Goal: Task Accomplishment & Management: Use online tool/utility

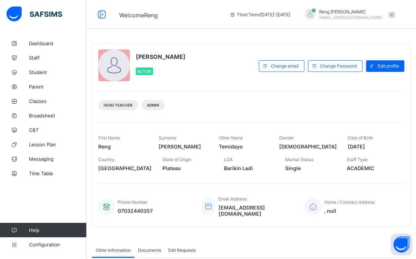
click at [395, 15] on span at bounding box center [391, 15] width 6 height 6
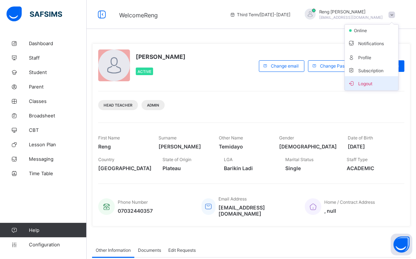
click at [373, 80] on span "Logout" at bounding box center [372, 83] width 48 height 8
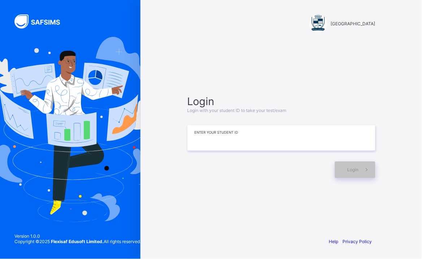
click at [236, 143] on input at bounding box center [281, 137] width 188 height 25
click at [354, 169] on span "Login" at bounding box center [352, 169] width 11 height 5
click at [204, 138] on input "*******" at bounding box center [281, 137] width 188 height 25
type input "*******"
click at [355, 168] on span "Login" at bounding box center [352, 169] width 11 height 5
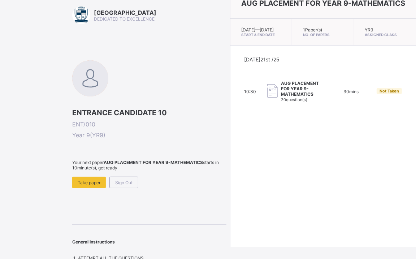
scroll to position [15, 0]
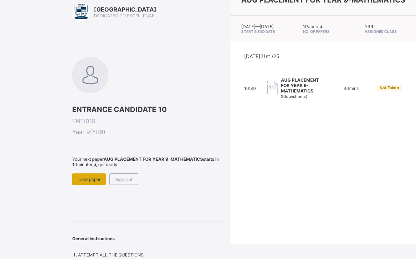
click at [87, 176] on span "Take paper" at bounding box center [89, 178] width 23 height 5
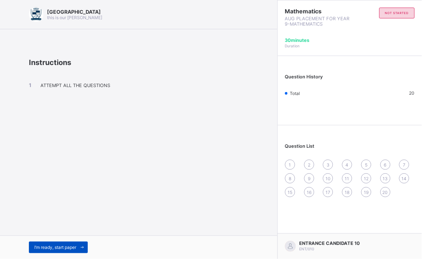
click at [71, 245] on span "I’m ready, start paper" at bounding box center [55, 247] width 42 height 5
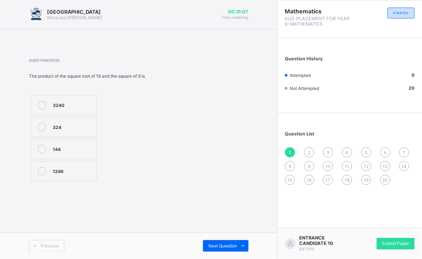
click at [69, 123] on div "324" at bounding box center [73, 126] width 40 height 7
click at [231, 242] on div "Next Question" at bounding box center [225, 246] width 45 height 12
click at [46, 182] on div at bounding box center [42, 186] width 14 height 13
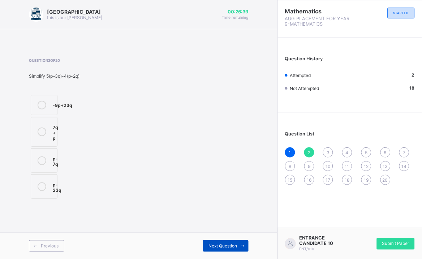
click at [227, 241] on div "Next Question" at bounding box center [225, 246] width 45 height 12
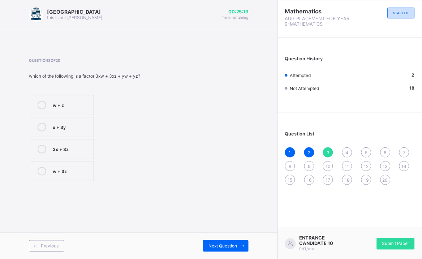
click at [2, 138] on div "Arndale Academy this is our [PERSON_NAME] 00:25:19 Time remaining Question 3 of…" at bounding box center [138, 129] width 277 height 259
click at [42, 150] on icon at bounding box center [42, 149] width 9 height 9
click at [235, 246] on span "Next Question" at bounding box center [222, 245] width 29 height 5
click at [70, 150] on div "-600" at bounding box center [66, 148] width 27 height 7
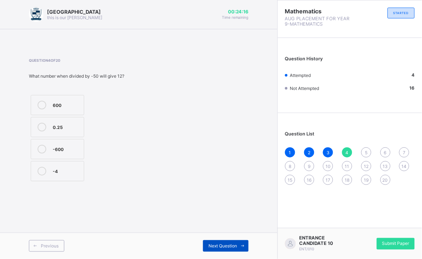
click at [237, 247] on span at bounding box center [243, 246] width 12 height 12
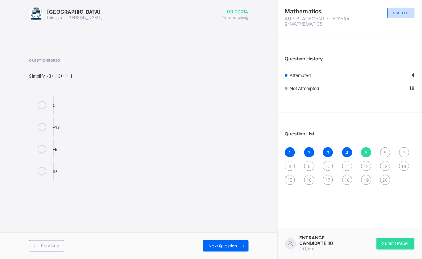
click at [54, 146] on div "-5" at bounding box center [55, 148] width 5 height 7
click at [231, 242] on div "Previous Next Question" at bounding box center [138, 245] width 277 height 26
click at [230, 244] on span "Next Question" at bounding box center [222, 245] width 29 height 5
click at [56, 122] on label "72" at bounding box center [48, 127] width 35 height 20
click at [236, 239] on div "Previous Next Question" at bounding box center [138, 245] width 277 height 26
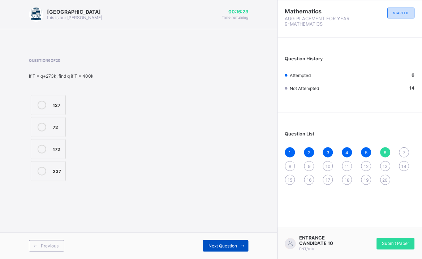
click at [231, 243] on div "Next Question" at bounding box center [225, 246] width 45 height 12
click at [50, 122] on label "70" at bounding box center [49, 127] width 37 height 20
click at [220, 243] on div "Next Question" at bounding box center [225, 246] width 45 height 12
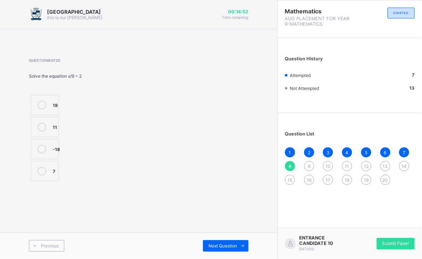
click at [38, 96] on label "18" at bounding box center [45, 105] width 28 height 20
click at [236, 248] on span "Next Question" at bounding box center [222, 245] width 29 height 5
drag, startPoint x: 52, startPoint y: 167, endPoint x: 55, endPoint y: 170, distance: 4.3
click at [52, 167] on label "±18" at bounding box center [44, 171] width 26 height 20
click at [215, 245] on span "Next Question" at bounding box center [222, 245] width 29 height 5
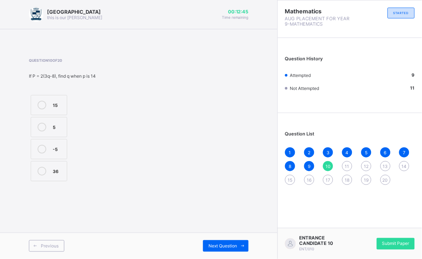
click at [58, 145] on div "-5" at bounding box center [58, 148] width 10 height 7
click at [234, 241] on div "Next Question" at bounding box center [225, 246] width 45 height 12
click at [45, 167] on label "13a – b" at bounding box center [44, 159] width 26 height 24
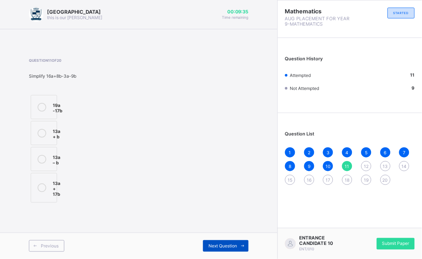
click at [240, 243] on span at bounding box center [243, 246] width 12 height 12
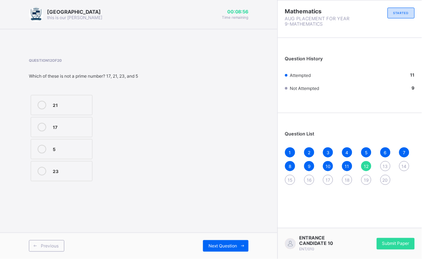
drag, startPoint x: 70, startPoint y: 147, endPoint x: 218, endPoint y: 130, distance: 148.9
click at [218, 130] on div "Question 12 of 20 Which of these is not a prime number? 17, 21, 23, and 5 21 17…" at bounding box center [138, 120] width 219 height 125
drag, startPoint x: 55, startPoint y: 142, endPoint x: 80, endPoint y: 151, distance: 27.4
click at [55, 143] on label "5" at bounding box center [62, 149] width 62 height 20
drag, startPoint x: 224, startPoint y: 229, endPoint x: 221, endPoint y: 232, distance: 3.8
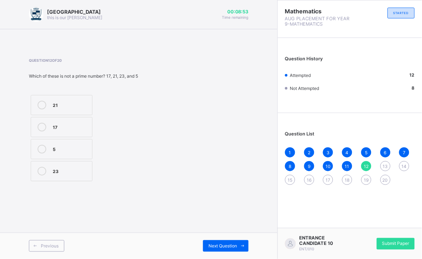
click at [222, 232] on div "Arndale Academy this is our [PERSON_NAME] 00:08:53 Time remaining Question 12 o…" at bounding box center [138, 129] width 277 height 259
click at [218, 238] on div "Previous Next Question" at bounding box center [138, 245] width 277 height 26
click at [217, 243] on span "Next Question" at bounding box center [222, 245] width 29 height 5
click at [53, 125] on div "370" at bounding box center [57, 126] width 8 height 7
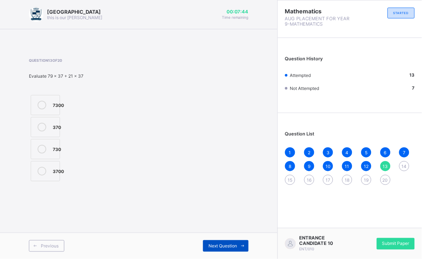
click at [225, 245] on span "Next Question" at bounding box center [222, 245] width 29 height 5
click at [49, 171] on label "6xy" at bounding box center [47, 171] width 32 height 20
click at [217, 243] on div "Next Question" at bounding box center [225, 246] width 45 height 12
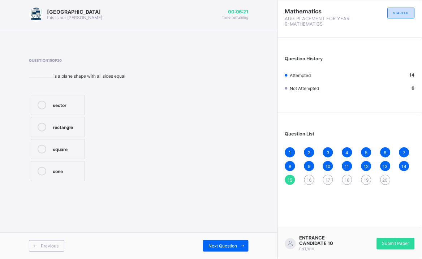
click at [66, 146] on div "square" at bounding box center [67, 148] width 28 height 7
click at [219, 243] on span "Next Question" at bounding box center [222, 245] width 29 height 5
click at [58, 102] on div "3600" at bounding box center [61, 104] width 16 height 7
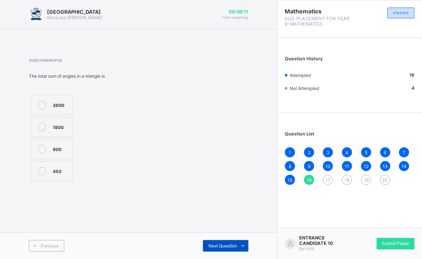
click at [236, 243] on div "Next Question" at bounding box center [225, 246] width 45 height 12
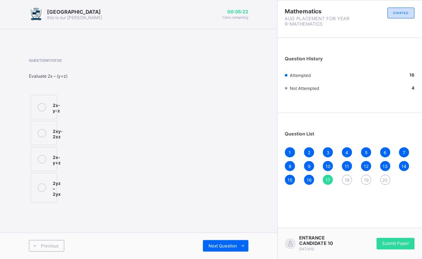
click at [40, 127] on div at bounding box center [42, 133] width 14 height 13
click at [233, 242] on div "Next Question" at bounding box center [225, 246] width 45 height 12
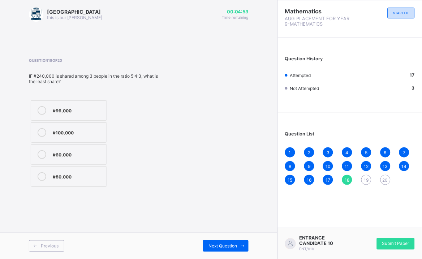
click at [61, 156] on div "#60,000" at bounding box center [78, 153] width 50 height 7
click at [236, 247] on span "Next Question" at bounding box center [222, 245] width 29 height 5
drag, startPoint x: 89, startPoint y: 130, endPoint x: 118, endPoint y: 182, distance: 60.1
click at [88, 138] on label "58cm" at bounding box center [68, 132] width 74 height 20
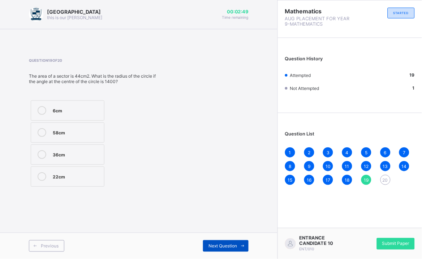
click at [218, 246] on span "Next Question" at bounding box center [222, 245] width 29 height 5
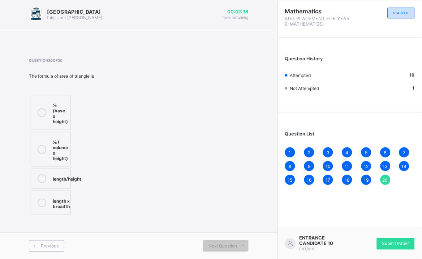
click at [71, 176] on div "length/height" at bounding box center [67, 177] width 29 height 7
click at [229, 243] on div "Next Question" at bounding box center [225, 246] width 45 height 12
click at [57, 244] on span "Previous" at bounding box center [50, 245] width 18 height 5
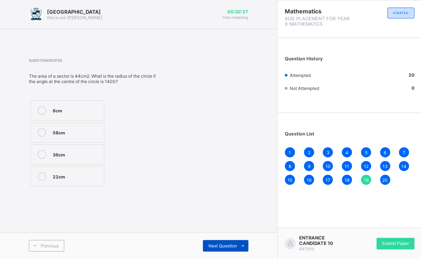
click at [227, 243] on div "Next Question" at bounding box center [225, 246] width 45 height 12
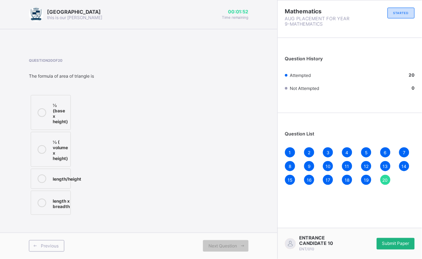
click at [392, 239] on div "Submit Paper" at bounding box center [395, 244] width 38 height 12
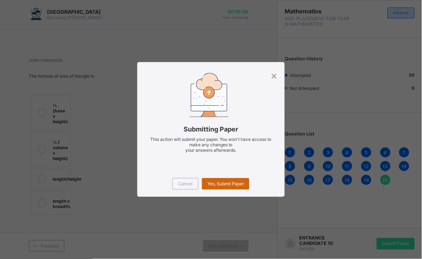
click at [218, 180] on div "Yes, Submit Paper" at bounding box center [225, 184] width 47 height 12
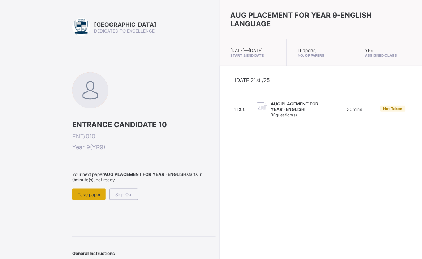
click at [90, 193] on span "Take paper" at bounding box center [89, 194] width 23 height 5
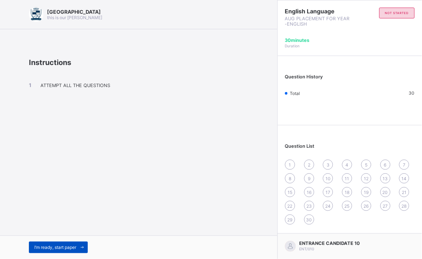
click at [56, 245] on span "I’m ready, start paper" at bounding box center [55, 247] width 42 height 5
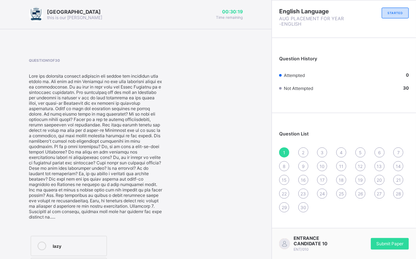
drag, startPoint x: 230, startPoint y: 48, endPoint x: 228, endPoint y: 62, distance: 14.5
click at [228, 62] on div "Question 1 of 30 lazy Poor proud hardworking" at bounding box center [136, 190] width 214 height 287
click at [228, 62] on div "Question 1 of 30 lazy Poor proud hardworking" at bounding box center [136, 191] width 214 height 266
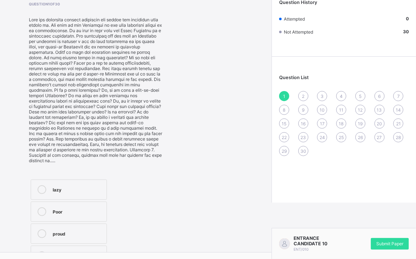
scroll to position [70, 0]
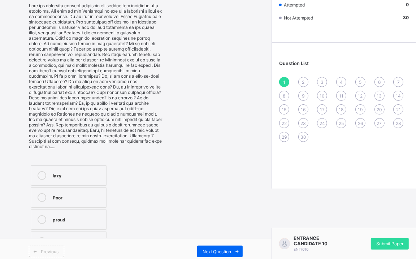
click at [90, 231] on label "hardworking" at bounding box center [69, 241] width 76 height 20
click at [87, 231] on label "hardworking" at bounding box center [69, 241] width 76 height 20
click at [52, 231] on label "hardworking" at bounding box center [69, 241] width 76 height 20
click at [36, 231] on label "hardworking" at bounding box center [69, 241] width 76 height 20
click at [39, 225] on div "lazy Poor proud hardworking" at bounding box center [69, 209] width 80 height 90
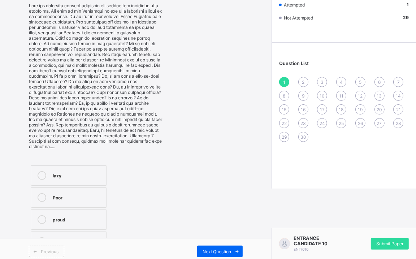
drag, startPoint x: 111, startPoint y: 210, endPoint x: 113, endPoint y: 214, distance: 4.0
drag, startPoint x: 114, startPoint y: 212, endPoint x: 177, endPoint y: 222, distance: 64.3
click at [177, 222] on div "Question 1 of 30 lazy Poor proud hardworking" at bounding box center [136, 121] width 214 height 266
click at [204, 245] on div "Next Question" at bounding box center [219, 251] width 45 height 12
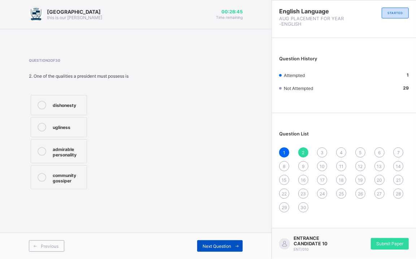
scroll to position [0, 0]
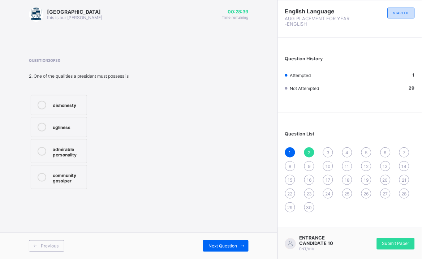
click at [75, 150] on div "admirable personality" at bounding box center [68, 151] width 30 height 13
click at [214, 241] on div "Next Question" at bounding box center [225, 246] width 45 height 12
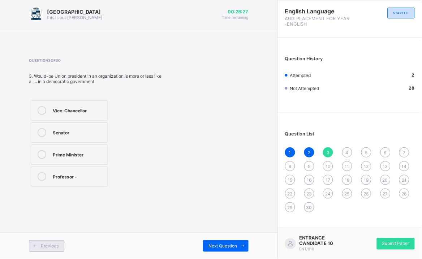
click at [46, 240] on div "Previous" at bounding box center [46, 246] width 35 height 12
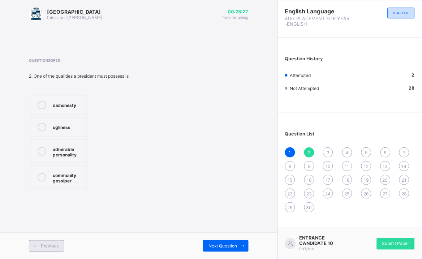
click at [41, 243] on div "Previous" at bounding box center [46, 246] width 35 height 12
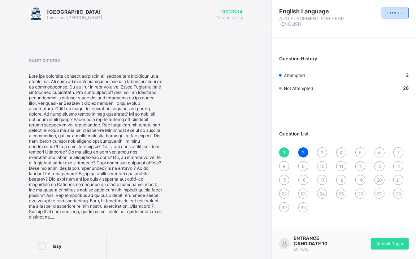
click at [308, 147] on div "2" at bounding box center [303, 152] width 10 height 10
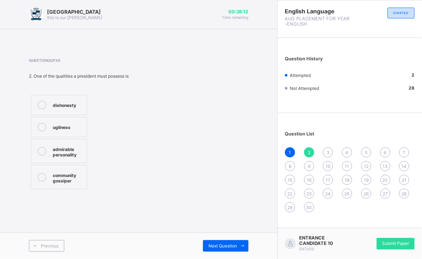
click at [328, 147] on div "3" at bounding box center [328, 152] width 10 height 10
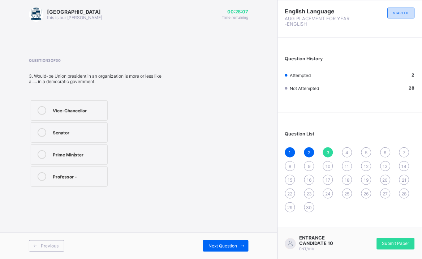
click at [72, 154] on div "Prime Minister" at bounding box center [78, 153] width 51 height 7
click at [47, 155] on div at bounding box center [42, 154] width 14 height 9
click at [220, 243] on div "Next Question" at bounding box center [225, 246] width 45 height 12
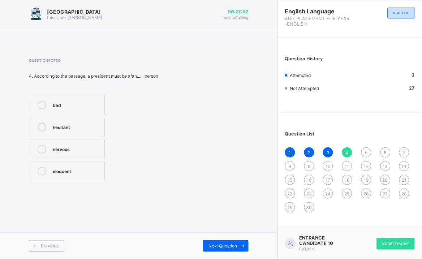
drag, startPoint x: 69, startPoint y: 177, endPoint x: 88, endPoint y: 185, distance: 20.4
click at [71, 174] on div "eloquent" at bounding box center [77, 170] width 48 height 7
click at [38, 175] on div at bounding box center [42, 171] width 14 height 9
click at [225, 241] on div "Next Question" at bounding box center [225, 246] width 45 height 12
click at [69, 128] on div "Adjective" at bounding box center [78, 131] width 50 height 7
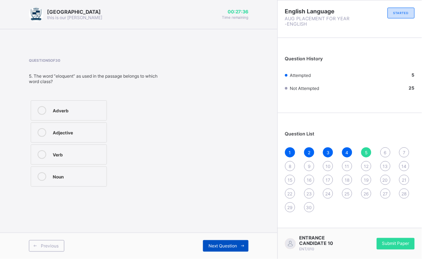
click at [220, 243] on div "Next Question" at bounding box center [225, 246] width 45 height 12
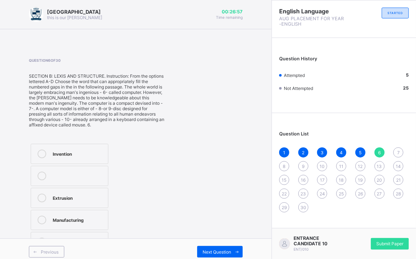
click at [52, 151] on label "Invention" at bounding box center [70, 154] width 78 height 20
click at [235, 246] on div "Next Question" at bounding box center [219, 252] width 45 height 12
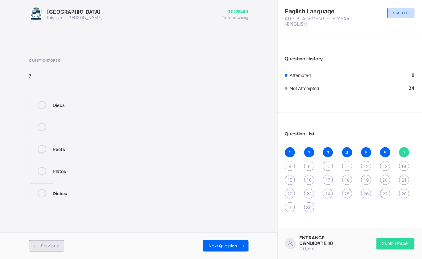
click at [43, 250] on div "Previous" at bounding box center [46, 246] width 35 height 12
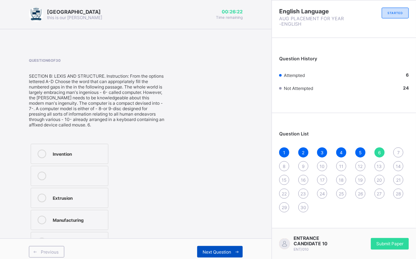
click at [230, 249] on span "Next Question" at bounding box center [216, 251] width 29 height 5
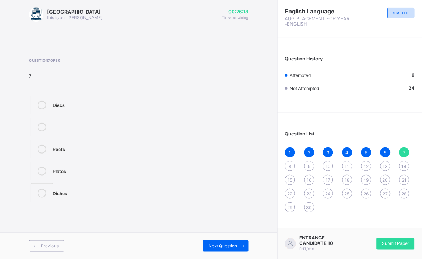
click at [45, 107] on icon at bounding box center [42, 105] width 9 height 9
click at [45, 246] on span "Previous" at bounding box center [50, 245] width 18 height 5
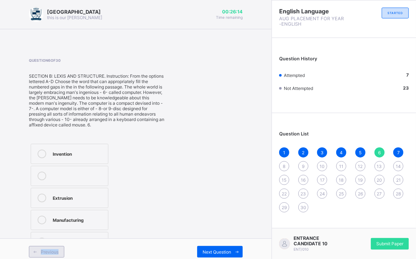
click at [45, 246] on div "Previous" at bounding box center [46, 252] width 35 height 12
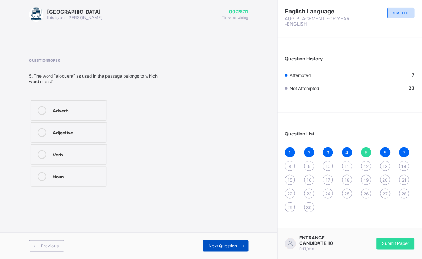
click at [236, 245] on span "Next Question" at bounding box center [222, 245] width 29 height 5
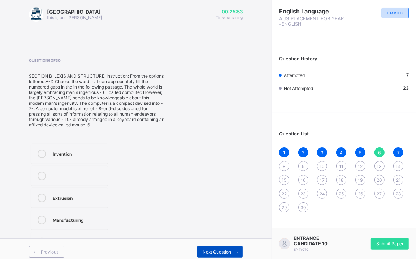
click at [228, 246] on div "Next Question" at bounding box center [219, 252] width 45 height 12
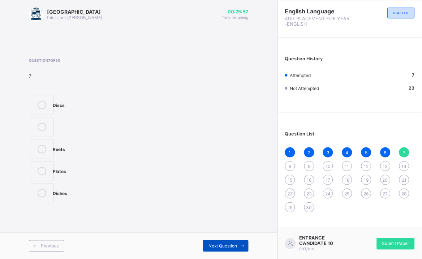
click at [228, 244] on span "Next Question" at bounding box center [222, 245] width 29 height 5
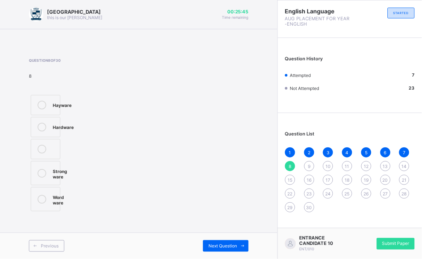
click at [40, 123] on div at bounding box center [42, 127] width 14 height 9
click at [222, 243] on span "Next Question" at bounding box center [222, 245] width 29 height 5
click at [40, 149] on icon at bounding box center [42, 149] width 9 height 9
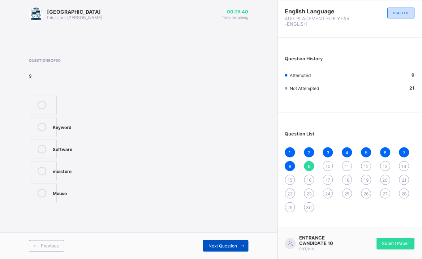
click at [232, 243] on span "Next Question" at bounding box center [222, 245] width 29 height 5
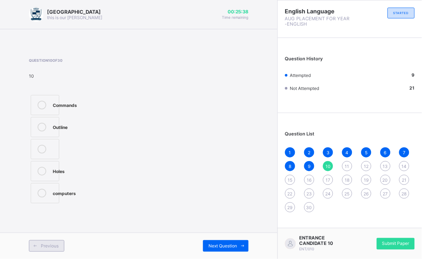
click at [46, 241] on div "Previous" at bounding box center [46, 246] width 35 height 12
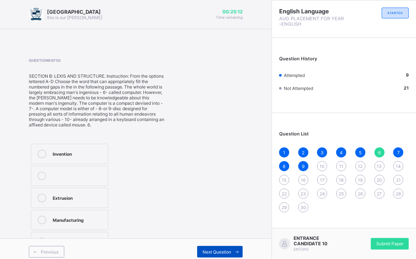
click at [232, 246] on div "Next Question" at bounding box center [219, 252] width 45 height 12
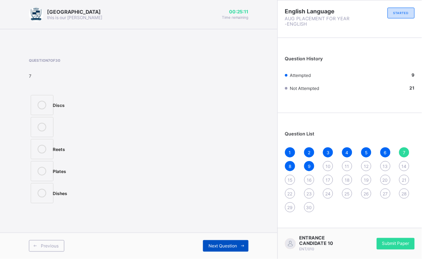
click at [232, 246] on span "Next Question" at bounding box center [222, 245] width 29 height 5
click at [230, 247] on span "Next Question" at bounding box center [222, 245] width 29 height 5
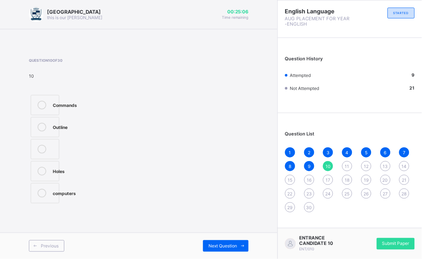
click at [53, 117] on label "Outline" at bounding box center [45, 127] width 29 height 20
click at [228, 242] on div "Next Question" at bounding box center [225, 246] width 45 height 12
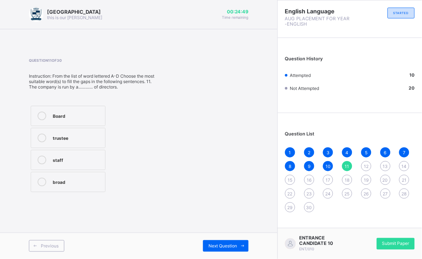
click at [66, 181] on div "broad" at bounding box center [77, 181] width 49 height 7
click at [79, 113] on div "Board" at bounding box center [77, 115] width 49 height 7
drag, startPoint x: 81, startPoint y: 139, endPoint x: 102, endPoint y: 171, distance: 38.6
click at [86, 156] on div "Board trustee staff broad" at bounding box center [68, 149] width 78 height 90
click at [67, 157] on div "staff" at bounding box center [77, 159] width 49 height 7
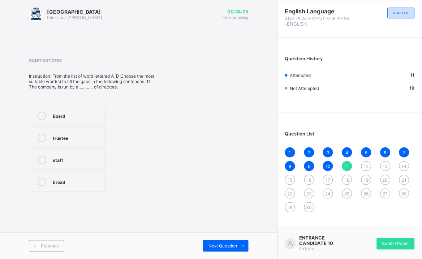
click at [47, 136] on div at bounding box center [42, 138] width 14 height 9
click at [237, 241] on span at bounding box center [243, 246] width 12 height 12
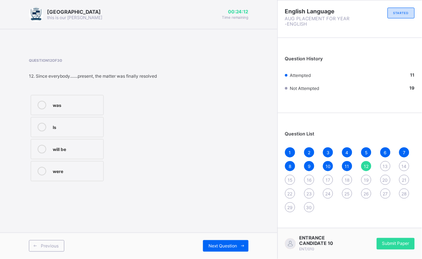
click at [76, 106] on div "was" at bounding box center [76, 104] width 47 height 7
click at [223, 242] on div "Next Question" at bounding box center [225, 246] width 45 height 12
click at [57, 180] on div ". each other" at bounding box center [65, 177] width 25 height 13
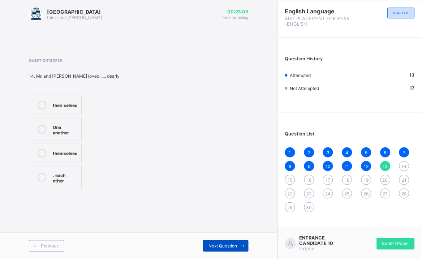
click at [231, 244] on span "Next Question" at bounding box center [222, 245] width 29 height 5
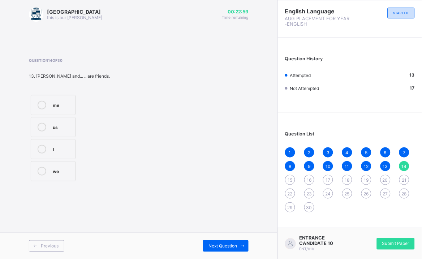
click at [49, 142] on label "I" at bounding box center [53, 149] width 45 height 20
click at [222, 245] on span "Next Question" at bounding box center [222, 245] width 29 height 5
click at [74, 173] on div "sang" at bounding box center [64, 171] width 23 height 9
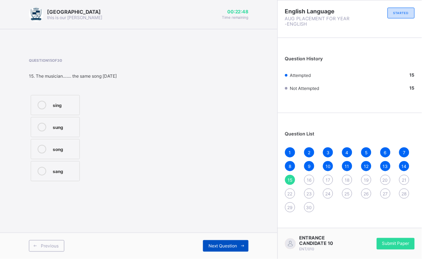
click at [230, 243] on div "Next Question" at bounding box center [225, 246] width 45 height 12
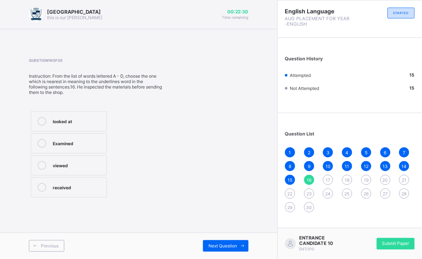
click at [70, 135] on label "Examined" at bounding box center [69, 143] width 76 height 20
click at [228, 242] on div "Next Question" at bounding box center [225, 246] width 45 height 12
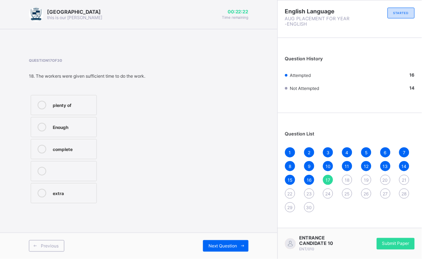
click at [78, 128] on div "Enough" at bounding box center [73, 126] width 40 height 7
click at [235, 245] on span "Next Question" at bounding box center [222, 245] width 29 height 5
click at [78, 151] on div "Hide" at bounding box center [77, 153] width 49 height 7
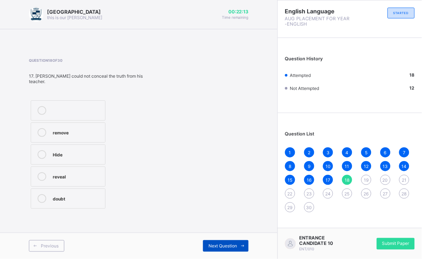
click at [236, 243] on div "Next Question" at bounding box center [225, 246] width 45 height 12
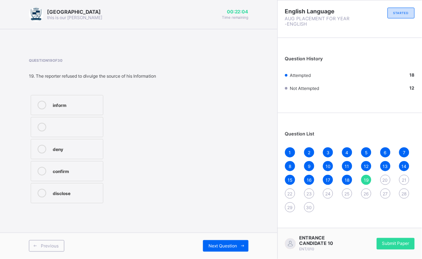
click at [84, 186] on label "disclose" at bounding box center [67, 193] width 73 height 20
click at [236, 248] on span "Next Question" at bounding box center [222, 245] width 29 height 5
click at [92, 130] on div "Doubtful" at bounding box center [78, 132] width 51 height 9
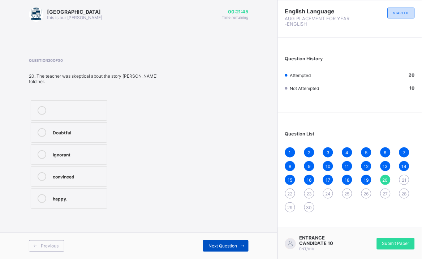
click at [209, 240] on div "Next Question" at bounding box center [225, 246] width 45 height 12
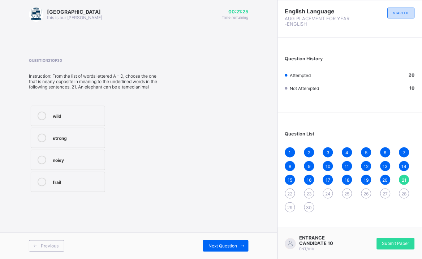
click at [43, 161] on icon at bounding box center [42, 160] width 9 height 9
click at [60, 119] on div "wild" at bounding box center [77, 115] width 48 height 7
click at [212, 246] on span "Next Question" at bounding box center [222, 245] width 29 height 5
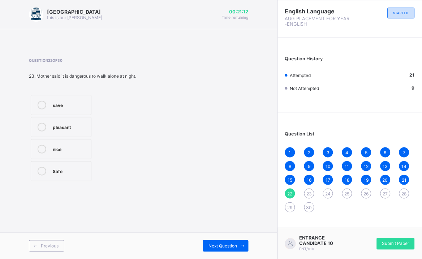
click at [53, 171] on div "Safe" at bounding box center [70, 170] width 35 height 7
click at [222, 243] on div "Next Question" at bounding box center [225, 246] width 45 height 12
click at [73, 147] on div "Minor" at bounding box center [64, 148] width 23 height 7
drag, startPoint x: 235, startPoint y: 249, endPoint x: 237, endPoint y: 244, distance: 5.8
click at [237, 244] on div "Next Question" at bounding box center [225, 246] width 45 height 12
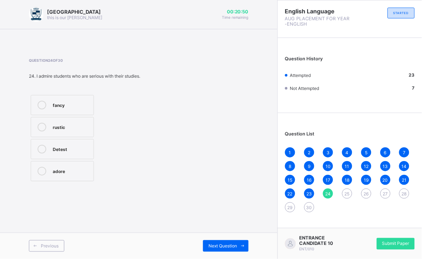
click at [78, 147] on div "Detest" at bounding box center [71, 148] width 37 height 7
click at [219, 246] on span "Next Question" at bounding box center [222, 245] width 29 height 5
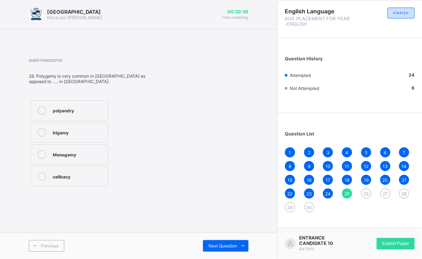
click at [92, 159] on label "Monogamy" at bounding box center [69, 154] width 77 height 20
click at [221, 244] on span "Next Question" at bounding box center [222, 245] width 29 height 5
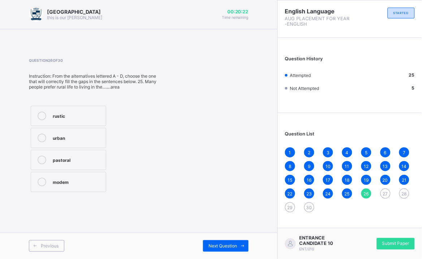
click at [87, 138] on div "urban" at bounding box center [77, 137] width 49 height 7
click at [228, 245] on span "Next Question" at bounding box center [222, 245] width 29 height 5
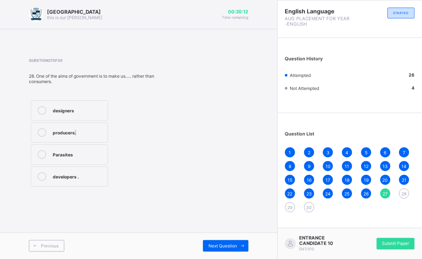
drag, startPoint x: 74, startPoint y: 128, endPoint x: 105, endPoint y: 144, distance: 34.5
click at [93, 141] on label "producers." at bounding box center [69, 132] width 77 height 20
drag, startPoint x: 43, startPoint y: 131, endPoint x: 52, endPoint y: 138, distance: 10.8
click at [45, 132] on icon at bounding box center [42, 132] width 9 height 9
click at [222, 247] on span "Next Question" at bounding box center [222, 245] width 29 height 5
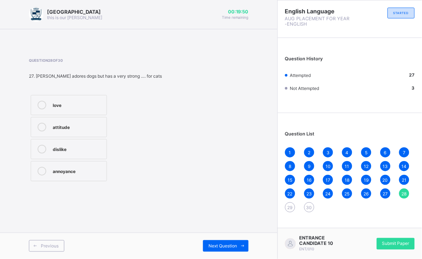
drag, startPoint x: 84, startPoint y: 152, endPoint x: 99, endPoint y: 153, distance: 14.9
click at [99, 153] on div "love attitude dislike annoyance" at bounding box center [95, 138] width 133 height 90
click at [49, 149] on label "dislike" at bounding box center [69, 149] width 76 height 20
click at [42, 246] on span "Previous" at bounding box center [50, 245] width 18 height 5
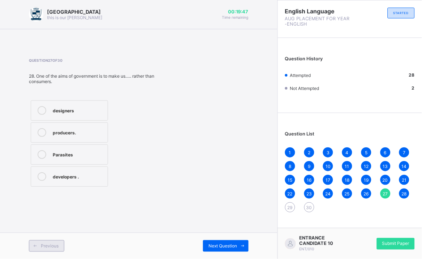
click at [42, 243] on span "Previous" at bounding box center [50, 245] width 18 height 5
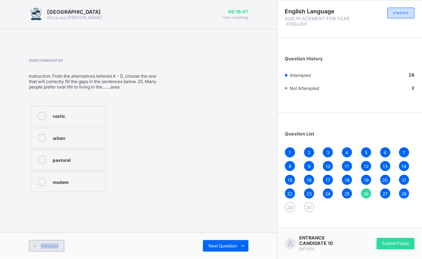
click at [42, 243] on span "Previous" at bounding box center [50, 245] width 18 height 5
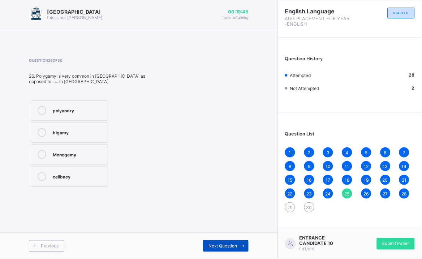
click at [222, 245] on span "Next Question" at bounding box center [222, 245] width 29 height 5
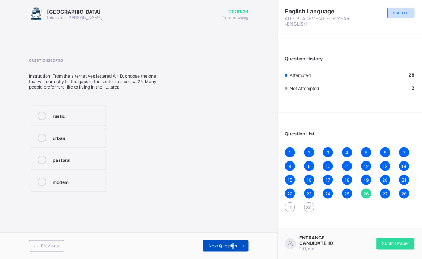
click at [233, 245] on span "Next Question" at bounding box center [222, 245] width 29 height 5
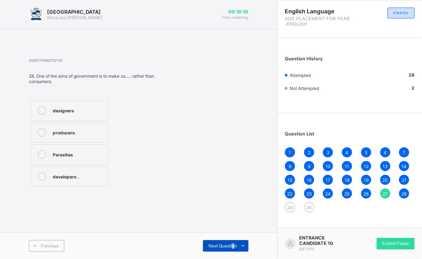
click at [234, 245] on span "Next Question" at bounding box center [222, 245] width 29 height 5
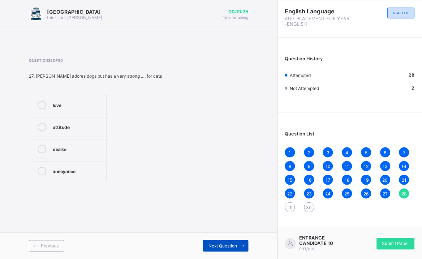
click at [234, 245] on span "Next Question" at bounding box center [222, 245] width 29 height 5
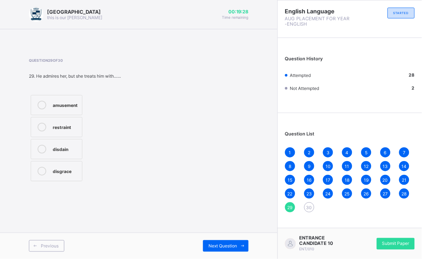
click at [61, 150] on div "disdain" at bounding box center [66, 148] width 26 height 7
click at [221, 247] on span "Next Question" at bounding box center [222, 245] width 29 height 5
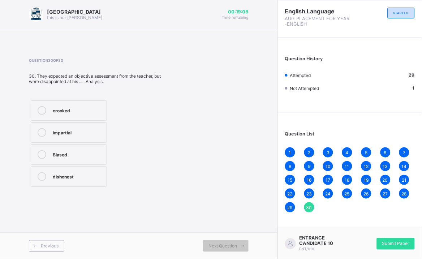
click at [81, 130] on div "impartial" at bounding box center [78, 131] width 50 height 7
click at [236, 244] on span "Next Question" at bounding box center [222, 245] width 29 height 5
click at [395, 243] on span "Submit Paper" at bounding box center [395, 243] width 27 height 5
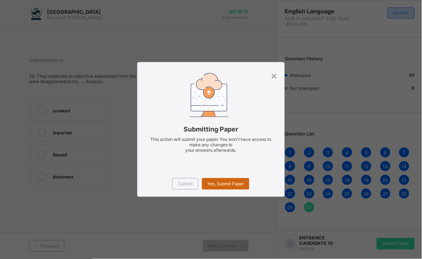
click at [224, 180] on div "Yes, Submit Paper" at bounding box center [225, 184] width 47 height 12
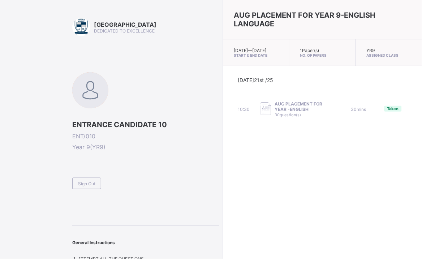
drag, startPoint x: 224, startPoint y: 172, endPoint x: 166, endPoint y: 243, distance: 91.6
drag, startPoint x: 162, startPoint y: 134, endPoint x: 161, endPoint y: 144, distance: 10.3
drag, startPoint x: 203, startPoint y: 107, endPoint x: 182, endPoint y: 132, distance: 32.8
drag, startPoint x: 410, startPoint y: 174, endPoint x: 402, endPoint y: 177, distance: 7.8
drag, startPoint x: 398, startPoint y: 179, endPoint x: 307, endPoint y: 203, distance: 93.8
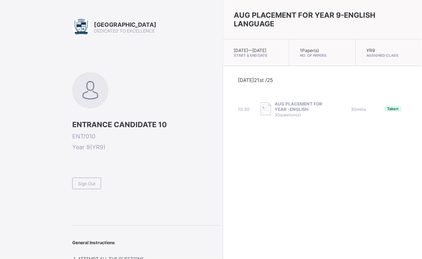
click at [134, 183] on div "Sign Out" at bounding box center [145, 180] width 147 height 18
drag, startPoint x: 134, startPoint y: 183, endPoint x: 178, endPoint y: 204, distance: 49.6
click at [178, 204] on div "Arndale Academy DEDICATED TO EXCELLENCE ENTRANCE CANDIDATE 10 ENT/010 Year 9 ( …" at bounding box center [145, 140] width 147 height 244
click at [384, 106] on div "Taken" at bounding box center [392, 109] width 17 height 6
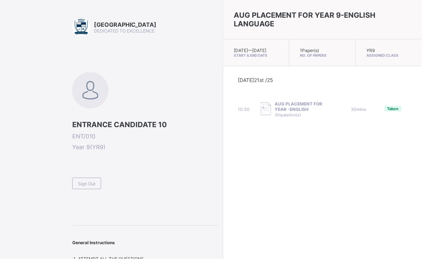
click at [370, 139] on div "AUG PLACEMENT FOR YEAR 9-ENGLISH LANGUAGE [DATE] — [DATE] Start & End Date 1 Pa…" at bounding box center [322, 129] width 199 height 259
click at [387, 106] on span "Taken" at bounding box center [393, 108] width 12 height 5
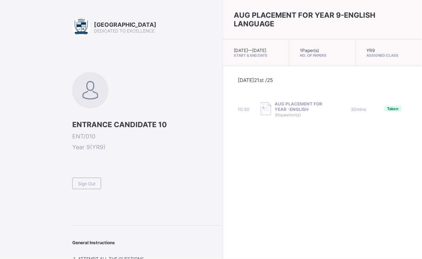
drag, startPoint x: 376, startPoint y: 102, endPoint x: 344, endPoint y: 139, distance: 49.4
click at [344, 139] on div "AUG PLACEMENT FOR YEAR 9-ENGLISH LANGUAGE [DATE] — [DATE] Start & End Date 1 Pa…" at bounding box center [322, 129] width 199 height 259
click at [115, 240] on span "General Instructions" at bounding box center [93, 242] width 43 height 5
click at [113, 241] on span "General Instructions" at bounding box center [93, 242] width 43 height 5
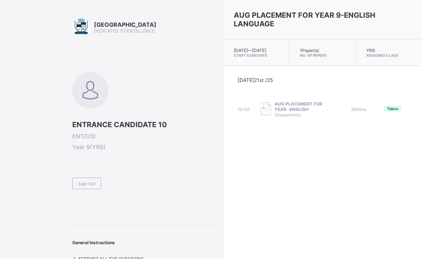
click at [233, 167] on div "AUG PLACEMENT FOR YEAR 9-ENGLISH LANGUAGE [DATE] — [DATE] Start & End Date 1 Pa…" at bounding box center [322, 129] width 199 height 259
drag, startPoint x: 60, startPoint y: -55, endPoint x: 64, endPoint y: -65, distance: 10.2
click at [30, 61] on div "Arndale Academy DEDICATED TO EXCELLENCE ENTRANCE CANDIDATE 10 ENT/010 Year 9 ( …" at bounding box center [109, 132] width 219 height 265
click at [31, 45] on div "Arndale Academy DEDICATED TO EXCELLENCE ENTRANCE CANDIDATE 10 ENT/010 Year 9 ( …" at bounding box center [109, 132] width 219 height 265
click at [29, 41] on div "Arndale Academy DEDICATED TO EXCELLENCE ENTRANCE CANDIDATE 10 ENT/010 Year 9 ( …" at bounding box center [109, 132] width 219 height 265
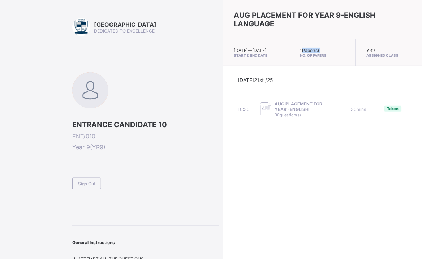
click at [289, 44] on div "1 Paper(s) No. of Papers" at bounding box center [322, 52] width 66 height 27
drag, startPoint x: 302, startPoint y: 71, endPoint x: 302, endPoint y: 74, distance: 3.6
click at [302, 74] on div "[DATE] 21st /25 10:30 AUG PLACEMENT FOR YEAR -ENGLISH 30 question(s) 30 mins Ta…" at bounding box center [322, 97] width 199 height 62
click at [223, 195] on div "AUG PLACEMENT FOR YEAR 9-ENGLISH LANGUAGE [DATE] — [DATE] Start & End Date 1 Pa…" at bounding box center [322, 129] width 199 height 259
drag, startPoint x: 92, startPoint y: 132, endPoint x: 92, endPoint y: 136, distance: 4.0
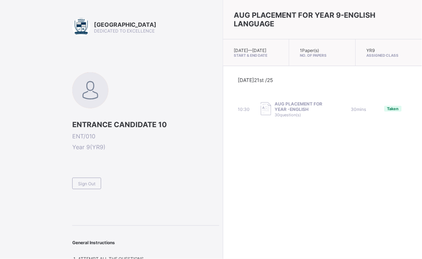
click at [92, 136] on span "ENT/010" at bounding box center [145, 135] width 147 height 7
click at [96, 135] on span "ENT/010" at bounding box center [145, 135] width 147 height 7
click at [89, 147] on span "Year 9 ( YR9 )" at bounding box center [145, 146] width 147 height 7
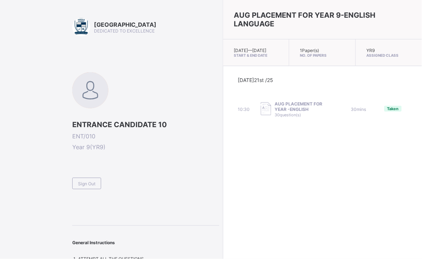
click at [89, 145] on span "Year 9 ( YR9 )" at bounding box center [145, 146] width 147 height 7
click at [88, 147] on span "Year 9 ( YR9 )" at bounding box center [145, 146] width 147 height 7
drag, startPoint x: 90, startPoint y: 144, endPoint x: 86, endPoint y: 149, distance: 6.5
click at [86, 149] on span "Year 9 ( YR9 )" at bounding box center [145, 146] width 147 height 7
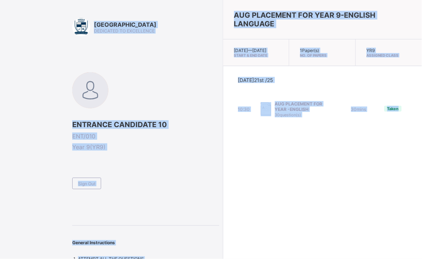
click at [286, 209] on div "AUG PLACEMENT FOR YEAR 9-ENGLISH LANGUAGE [DATE] — [DATE] Start & End Date 1 Pa…" at bounding box center [322, 129] width 199 height 259
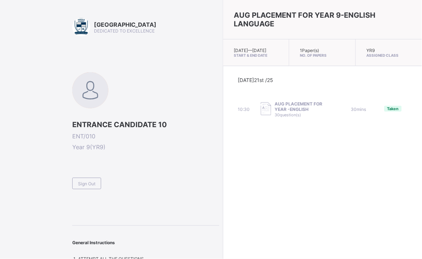
click at [237, 206] on div "AUG PLACEMENT FOR YEAR 9-ENGLISH LANGUAGE [DATE] — [DATE] Start & End Date 1 Pa…" at bounding box center [322, 129] width 199 height 259
click at [183, 180] on div "Sign Out" at bounding box center [145, 180] width 147 height 18
click at [78, 25] on div at bounding box center [81, 27] width 18 height 18
drag, startPoint x: 79, startPoint y: 15, endPoint x: 78, endPoint y: 30, distance: 15.2
drag, startPoint x: 78, startPoint y: 30, endPoint x: 62, endPoint y: 40, distance: 18.6
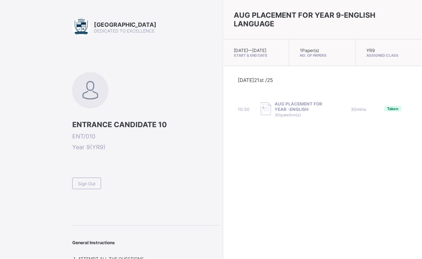
click at [62, 40] on div "Arndale Academy DEDICATED TO EXCELLENCE ENTRANCE CANDIDATE 10 ENT/010 Year 9 ( …" at bounding box center [109, 132] width 219 height 265
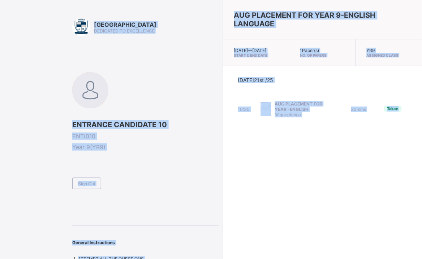
drag, startPoint x: 74, startPoint y: 34, endPoint x: 396, endPoint y: 151, distance: 342.3
click at [405, 147] on div "Arndale Academy DEDICATED TO EXCELLENCE ENTRANCE CANDIDATE 10 ENT/010 Year 9 ( …" at bounding box center [211, 132] width 422 height 265
click at [174, 212] on div "Arndale Academy DEDICATED TO EXCELLENCE ENTRANCE CANDIDATE 10 ENT/010 Year 9 ( …" at bounding box center [145, 140] width 147 height 244
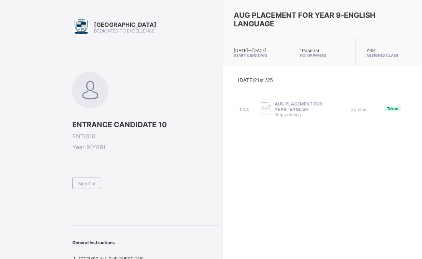
drag, startPoint x: 406, startPoint y: 257, endPoint x: 404, endPoint y: 196, distance: 61.0
drag, startPoint x: 404, startPoint y: 196, endPoint x: 360, endPoint y: 223, distance: 51.9
click at [360, 223] on div "AUG PLACEMENT FOR YEAR 9-ENGLISH LANGUAGE [DATE] — [DATE] Start & End Date 1 Pa…" at bounding box center [322, 129] width 199 height 259
click at [176, 49] on div "Arndale Academy DEDICATED TO EXCELLENCE ENTRANCE CANDIDATE 10 ENT/010 Year 9 ( …" at bounding box center [145, 140] width 147 height 244
click at [194, 188] on div "Sign Out" at bounding box center [145, 180] width 147 height 18
